Goal: Complete application form: Complete application form

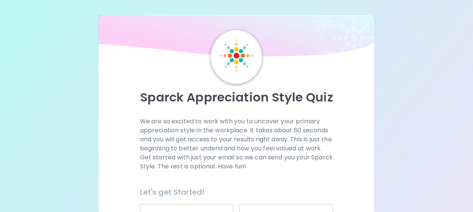
scroll to position [155, 0]
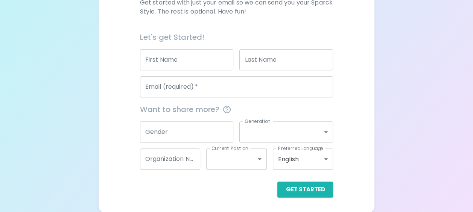
click at [174, 56] on input "First Name" at bounding box center [187, 59] width 94 height 21
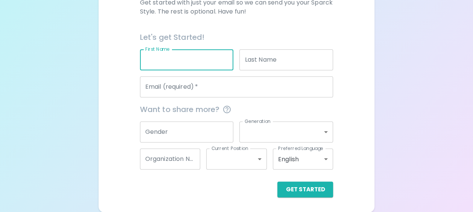
type input "[PERSON_NAME]"
type input "[PERSON_NAME][EMAIL_ADDRESS][PERSON_NAME][DOMAIN_NAME]"
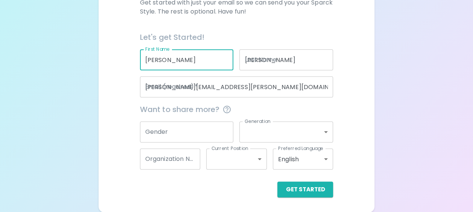
type input "Government of Canada"
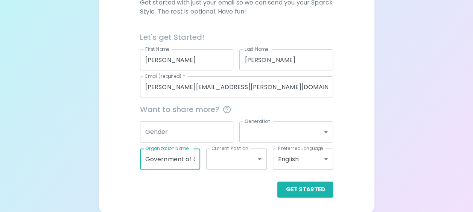
click at [181, 167] on input "Government of Canada" at bounding box center [170, 159] width 61 height 21
click at [374, 83] on div "Sparck Appreciation Style Quiz We are so excited to work with you to uncover yo…" at bounding box center [237, 36] width 276 height 353
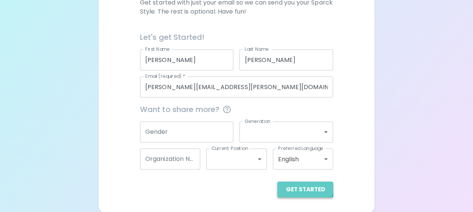
click at [303, 185] on button "Get Started" at bounding box center [305, 190] width 56 height 16
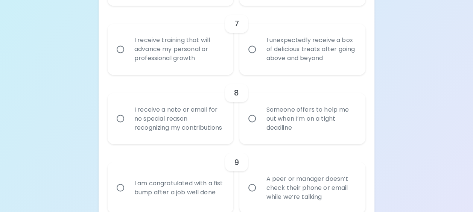
scroll to position [601, 0]
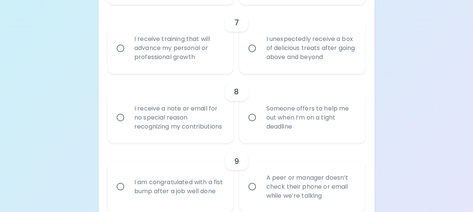
click at [294, 123] on div "Someone offers to help me out when I’m on a tight deadline" at bounding box center [310, 117] width 101 height 45
click at [260, 123] on input "Someone offers to help me out when I’m on a tight deadline" at bounding box center [252, 118] width 16 height 16
radio input "true"
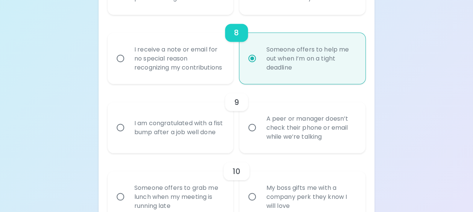
scroll to position [661, 0]
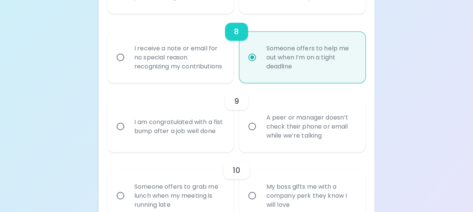
click at [176, 57] on div "I receive a note or email for no special reason recognizing my contributions" at bounding box center [178, 57] width 101 height 45
click at [128, 57] on input "I receive a note or email for no special reason recognizing my contributions" at bounding box center [121, 57] width 16 height 16
radio input "true"
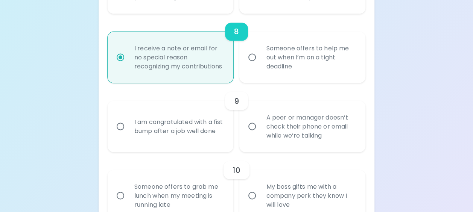
click at [268, 66] on div "Someone offers to help me out when I’m on a tight deadline" at bounding box center [310, 57] width 101 height 45
click at [260, 65] on input "Someone offers to help me out when I’m on a tight deadline" at bounding box center [252, 57] width 16 height 16
radio input "true"
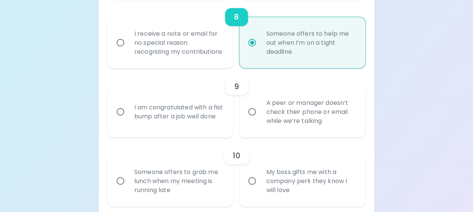
scroll to position [675, 0]
click at [313, 113] on div "A peer or manager doesn’t check their phone or email while we’re talking" at bounding box center [310, 112] width 101 height 45
click at [260, 113] on input "A peer or manager doesn’t check their phone or email while we’re talking" at bounding box center [252, 113] width 16 height 16
radio input "false"
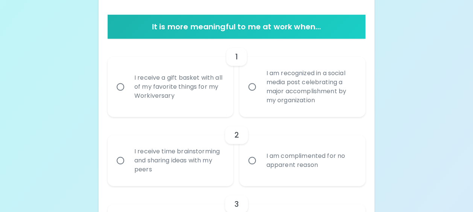
scroll to position [142, 0]
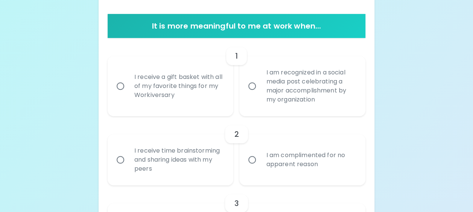
click at [291, 88] on div "I am recognized in a social media post celebrating a major accomplishment by my…" at bounding box center [310, 86] width 101 height 54
click at [260, 88] on input "I am recognized in a social media post celebrating a major accomplishment by my…" at bounding box center [252, 86] width 16 height 16
radio input "false"
radio input "true"
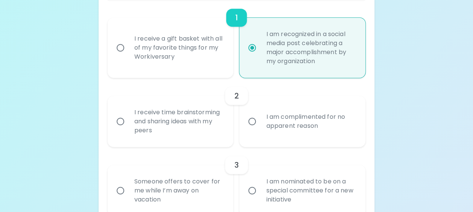
scroll to position [203, 0]
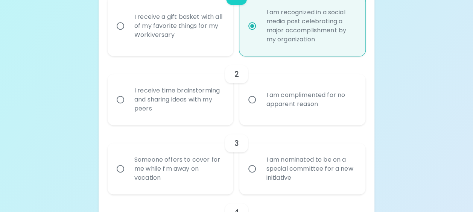
click at [152, 30] on div "I receive a gift basket with all of my favorite things for my Workiversary" at bounding box center [178, 25] width 101 height 45
click at [128, 30] on input "I receive a gift basket with all of my favorite things for my Workiversary" at bounding box center [121, 26] width 16 height 16
radio input "false"
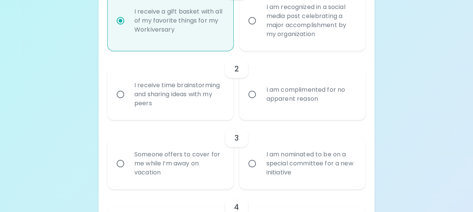
scroll to position [215, 0]
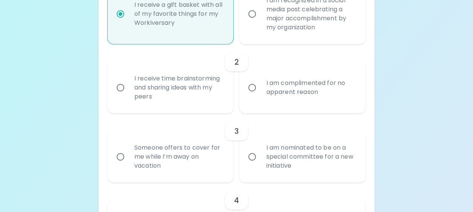
click at [298, 76] on div "I am complimented for no apparent reason" at bounding box center [310, 88] width 101 height 36
click at [260, 80] on input "I am complimented for no apparent reason" at bounding box center [252, 88] width 16 height 16
radio input "false"
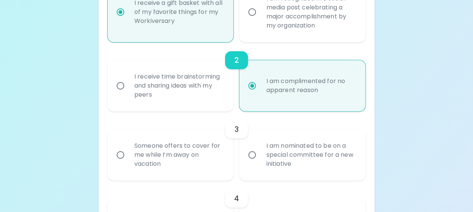
scroll to position [275, 0]
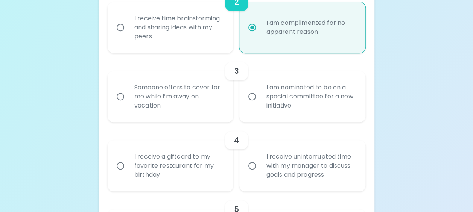
click at [332, 90] on div "I am nominated to be on a special committee for a new initiative" at bounding box center [310, 96] width 101 height 45
click at [260, 90] on input "I am nominated to be on a special committee for a new initiative" at bounding box center [252, 97] width 16 height 16
radio input "false"
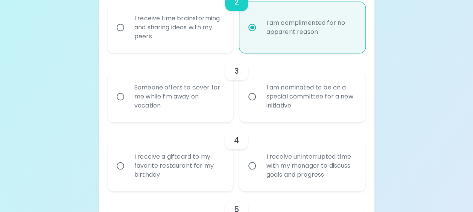
radio input "false"
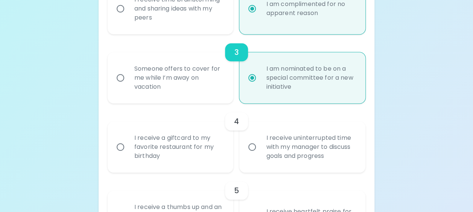
scroll to position [335, 0]
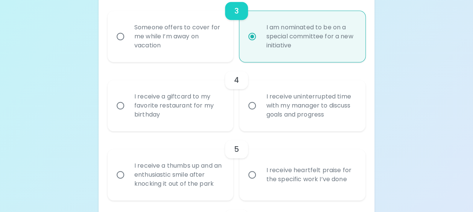
click at [299, 108] on div "I receive uninterrupted time with my manager to discuss goals and progress" at bounding box center [310, 105] width 101 height 45
click at [260, 108] on input "I receive uninterrupted time with my manager to discuss goals and progress" at bounding box center [252, 106] width 16 height 16
radio input "false"
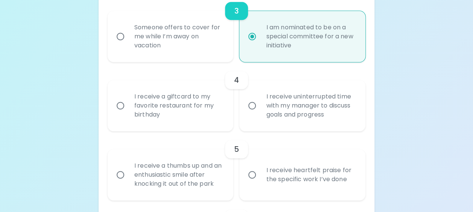
radio input "false"
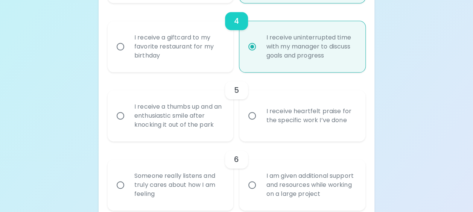
scroll to position [395, 0]
click at [311, 122] on div "I receive heartfelt praise for the specific work I’ve done" at bounding box center [310, 115] width 101 height 36
click at [260, 122] on input "I receive heartfelt praise for the specific work I’ve done" at bounding box center [252, 115] width 16 height 16
radio input "false"
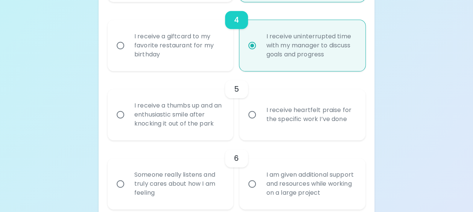
radio input "false"
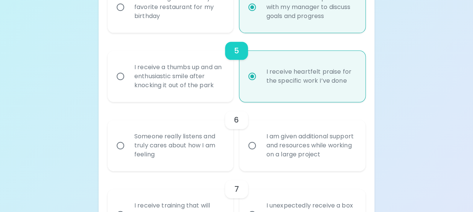
scroll to position [456, 0]
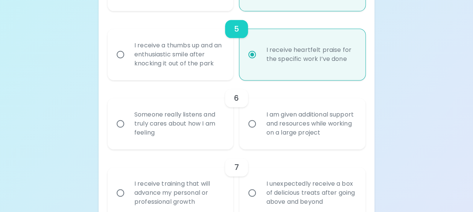
click at [217, 140] on div "Someone really listens and truly cares about how I am feeling" at bounding box center [178, 123] width 101 height 45
click at [128, 132] on input "Someone really listens and truly cares about how I am feeling" at bounding box center [121, 124] width 16 height 16
radio input "false"
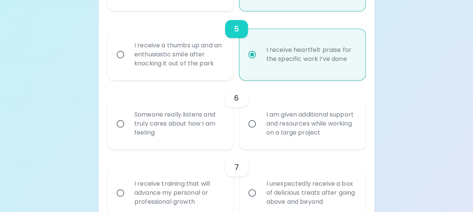
radio input "false"
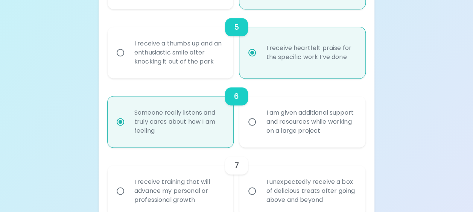
scroll to position [516, 0]
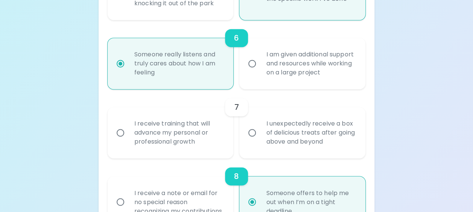
click at [209, 148] on div "I receive training that will advance my personal or professional growth" at bounding box center [178, 132] width 101 height 45
click at [128, 141] on input "I receive training that will advance my personal or professional growth" at bounding box center [121, 133] width 16 height 16
radio input "false"
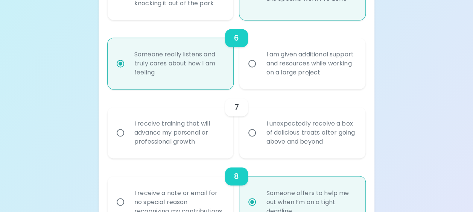
radio input "false"
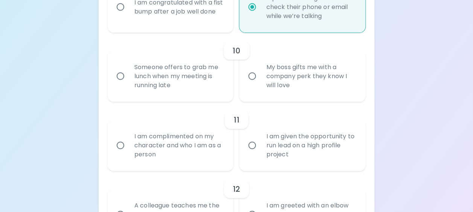
scroll to position [780, 0]
click at [190, 81] on div "Someone offers to grab me lunch when my meeting is running late" at bounding box center [178, 75] width 101 height 45
click at [128, 81] on input "Someone offers to grab me lunch when my meeting is running late" at bounding box center [121, 76] width 16 height 16
radio input "false"
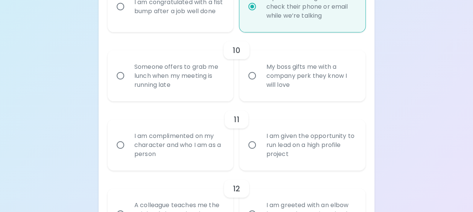
radio input "false"
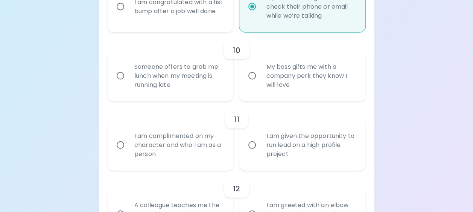
radio input "false"
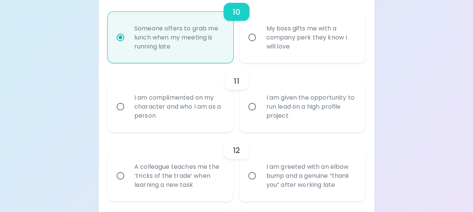
scroll to position [841, 0]
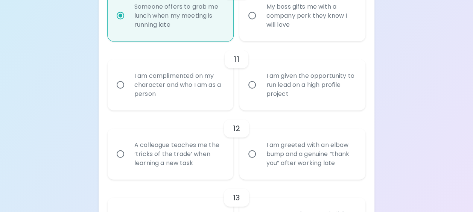
click at [183, 99] on div "I am complimented on my character and who I am as a person" at bounding box center [178, 85] width 101 height 45
click at [128, 93] on input "I am complimented on my character and who I am as a person" at bounding box center [121, 85] width 16 height 16
radio input "false"
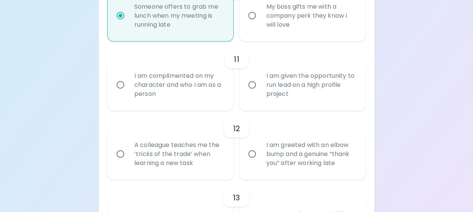
radio input "false"
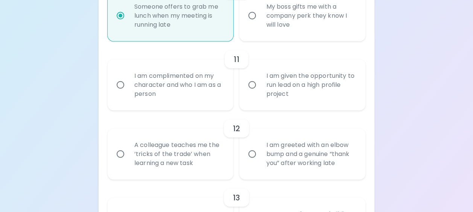
radio input "true"
radio input "false"
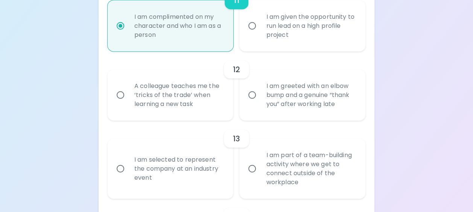
scroll to position [901, 0]
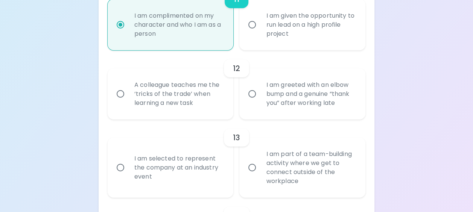
click at [222, 100] on div "A colleague teaches me the ‘tricks of the trade’ when learning a new task" at bounding box center [178, 94] width 101 height 45
click at [128, 100] on input "A colleague teaches me the ‘tricks of the trade’ when learning a new task" at bounding box center [121, 94] width 16 height 16
radio input "false"
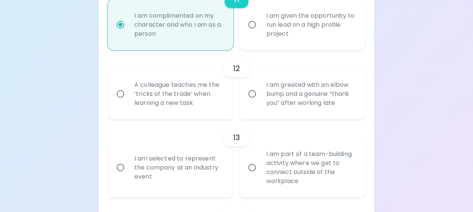
radio input "false"
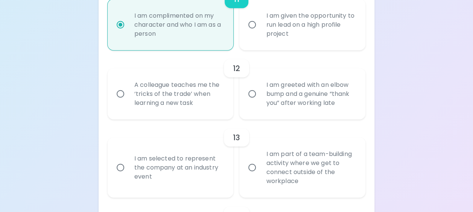
radio input "false"
radio input "true"
radio input "false"
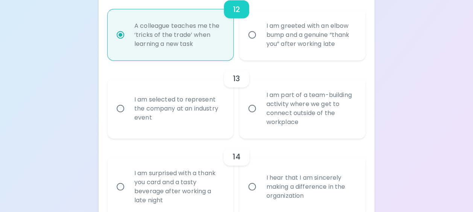
scroll to position [961, 0]
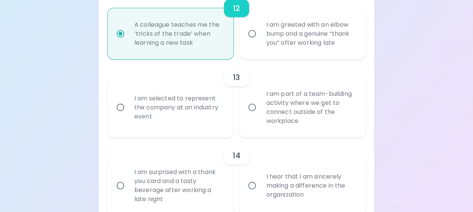
click at [200, 113] on div "I am selected to represent the company at an industry event" at bounding box center [178, 107] width 101 height 45
click at [128, 113] on input "I am selected to represent the company at an industry event" at bounding box center [121, 108] width 16 height 16
radio input "false"
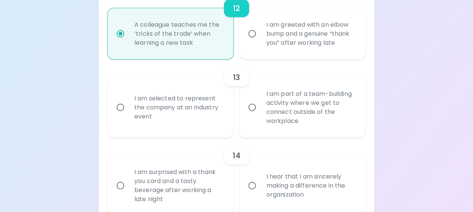
radio input "false"
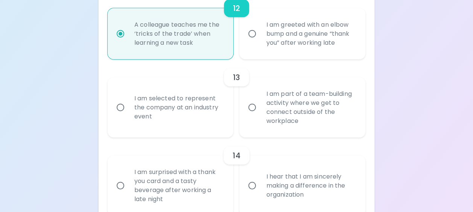
radio input "false"
radio input "true"
radio input "false"
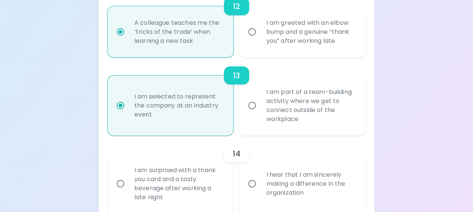
scroll to position [1021, 0]
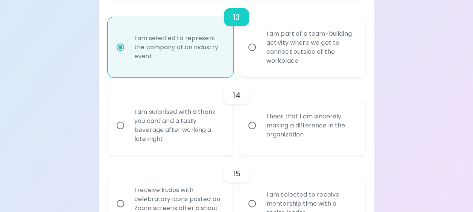
click at [315, 142] on div "I hear that I am sincerely making a difference in the organization" at bounding box center [310, 125] width 101 height 45
click at [260, 134] on input "I hear that I am sincerely making a difference in the organization" at bounding box center [252, 126] width 16 height 16
radio input "false"
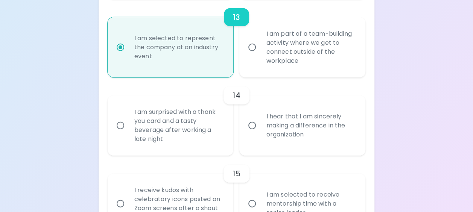
radio input "false"
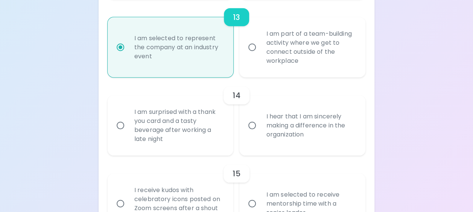
radio input "false"
radio input "true"
radio input "false"
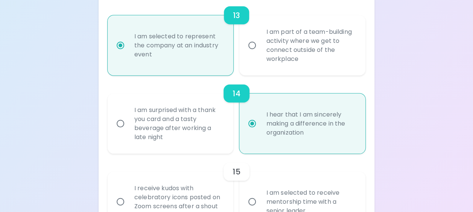
scroll to position [1082, 0]
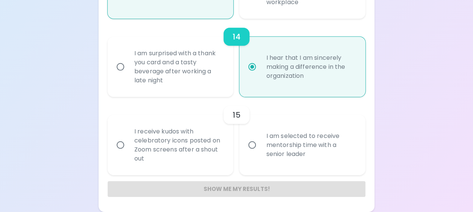
click at [313, 155] on div "I am selected to receive mentorship time with a senior leader" at bounding box center [310, 145] width 101 height 45
click at [260, 153] on input "I am selected to receive mentorship time with a senior leader" at bounding box center [252, 145] width 16 height 16
radio input "false"
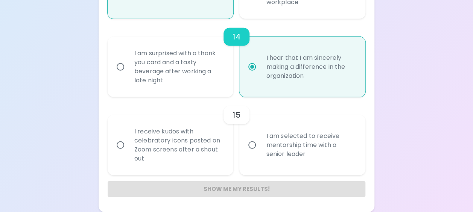
radio input "false"
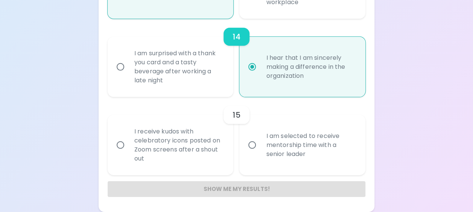
radio input "false"
radio input "true"
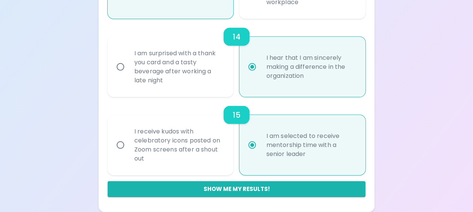
scroll to position [1089, 0]
click at [309, 150] on div "I am selected to receive mentorship time with a senior leader" at bounding box center [310, 145] width 101 height 45
click at [260, 150] on input "I am selected to receive mentorship time with a senior leader" at bounding box center [252, 145] width 16 height 16
radio input "true"
click at [245, 184] on button "Show me my results!" at bounding box center [237, 189] width 258 height 16
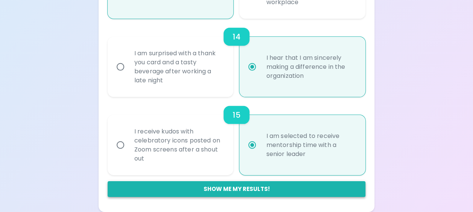
radio input "false"
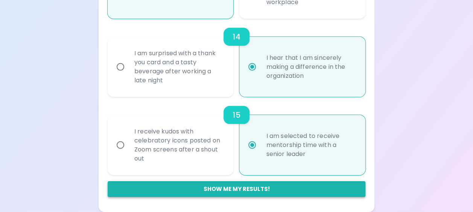
radio input "false"
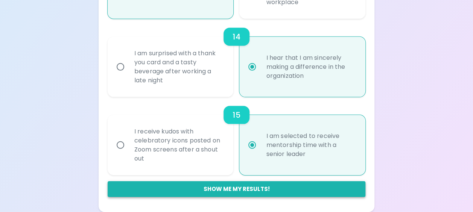
radio input "false"
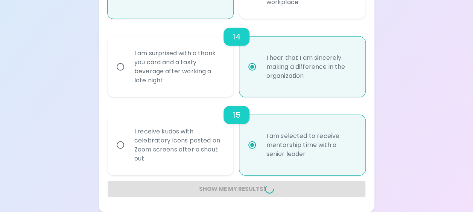
radio input "false"
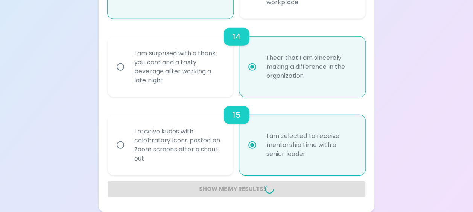
radio input "false"
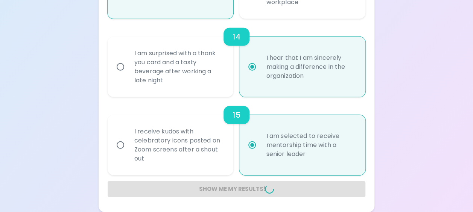
radio input "false"
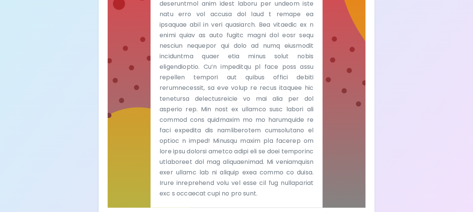
scroll to position [648, 0]
